Goal: Navigation & Orientation: Go to known website

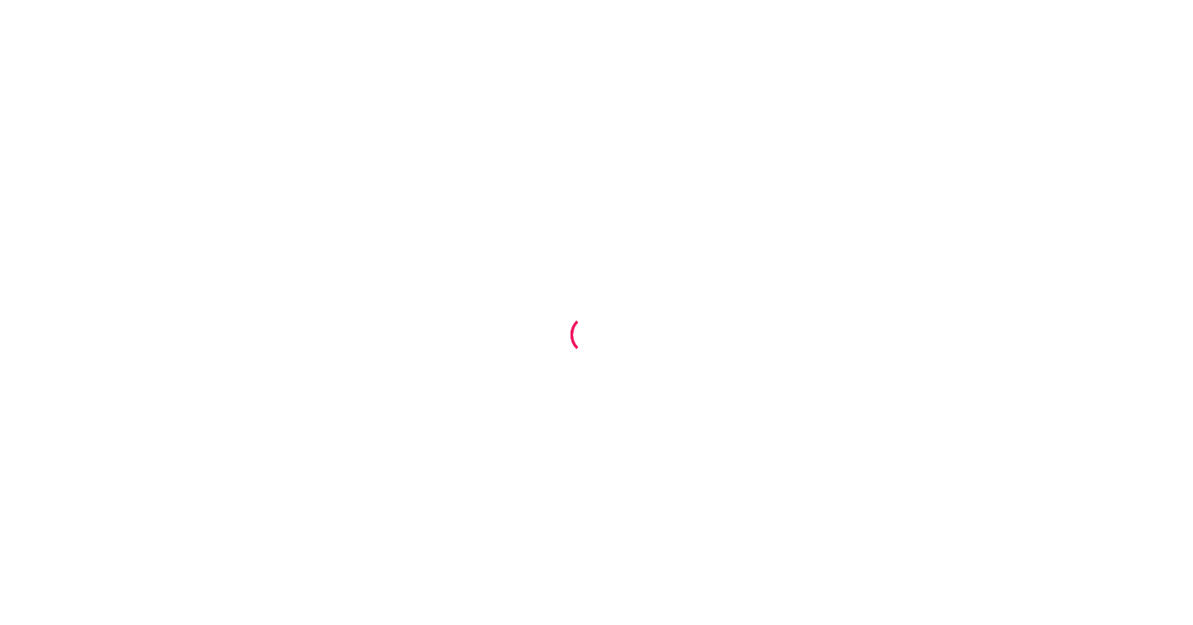
click at [883, 100] on div at bounding box center [596, 312] width 1193 height 625
